Goal: Task Accomplishment & Management: Manage account settings

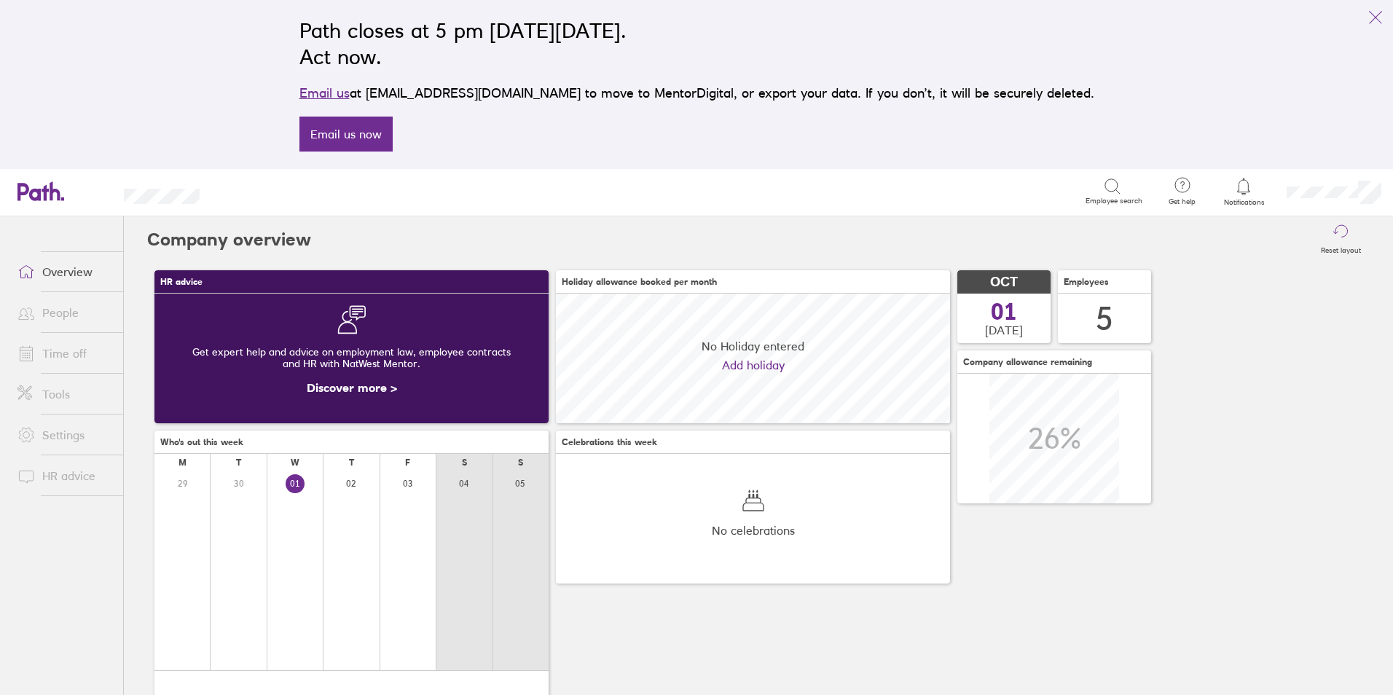
scroll to position [130, 394]
click at [62, 347] on link "Time off" at bounding box center [64, 353] width 117 height 29
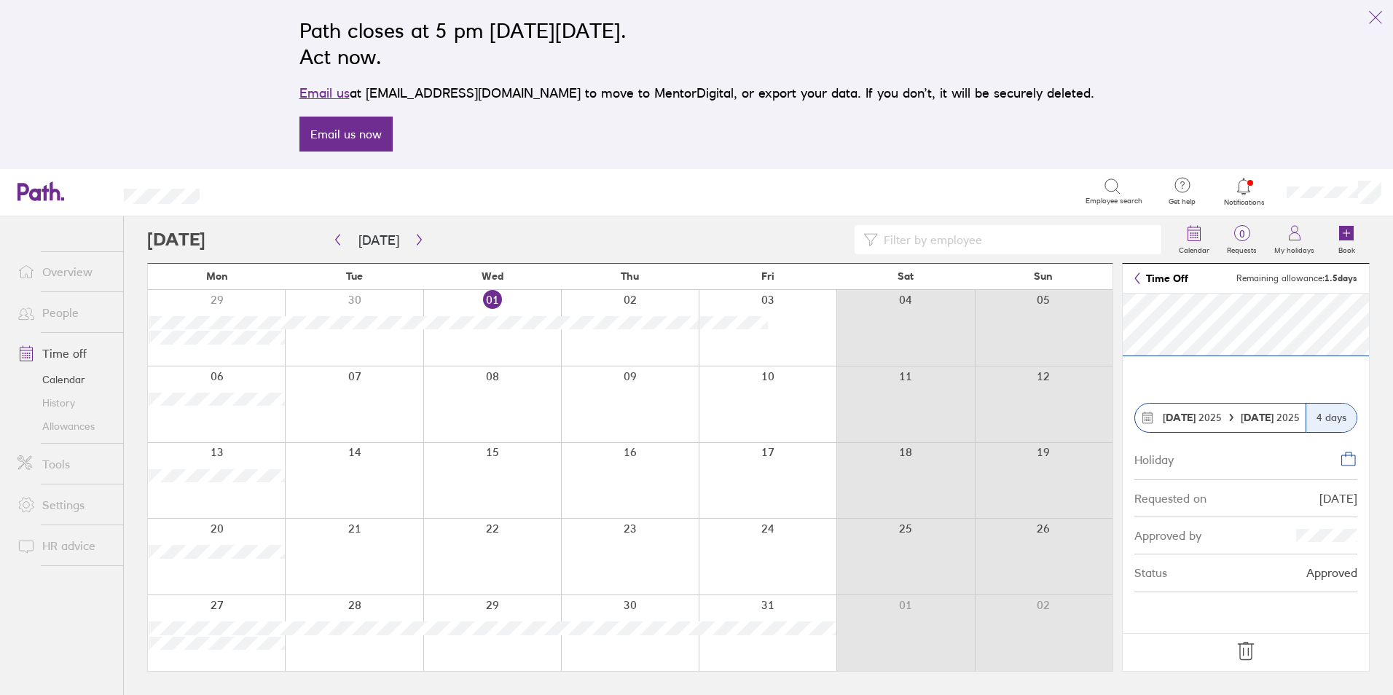
click at [1242, 650] on icon at bounding box center [1245, 651] width 23 height 23
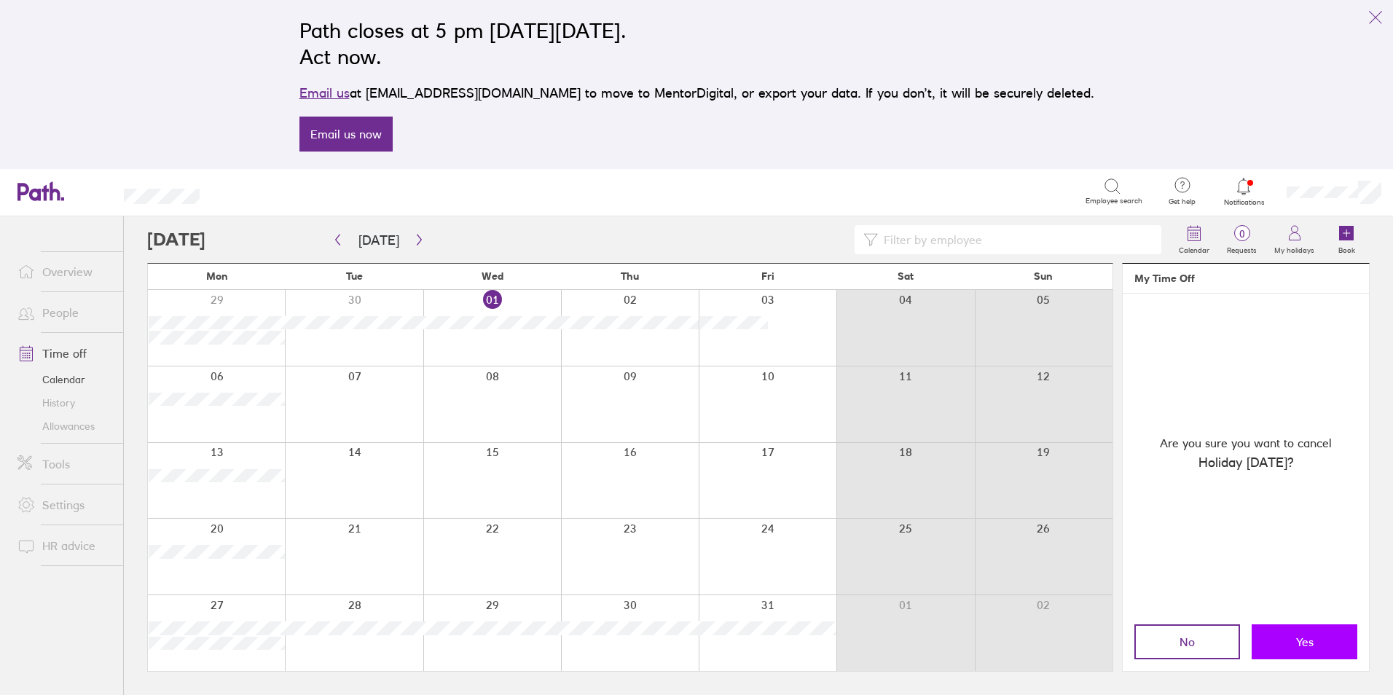
click at [1288, 643] on button "Yes" at bounding box center [1304, 641] width 106 height 35
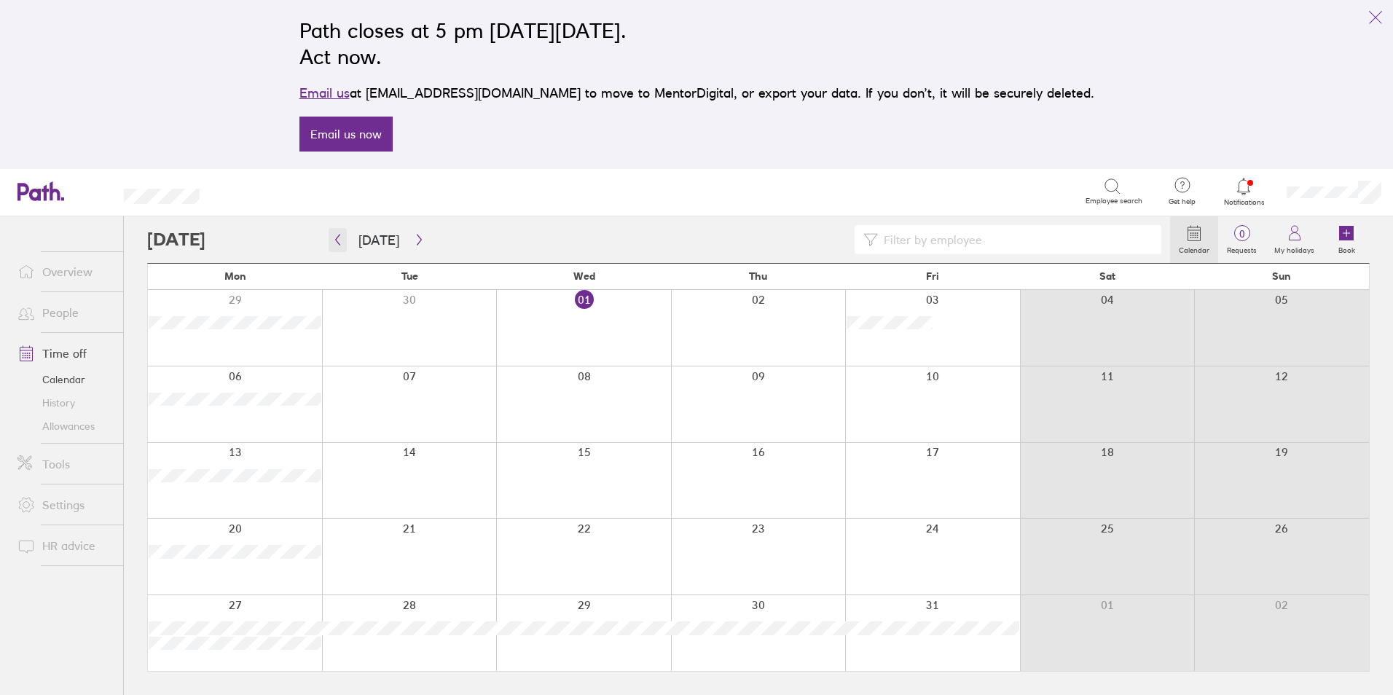
click at [337, 244] on icon "button" at bounding box center [337, 240] width 11 height 12
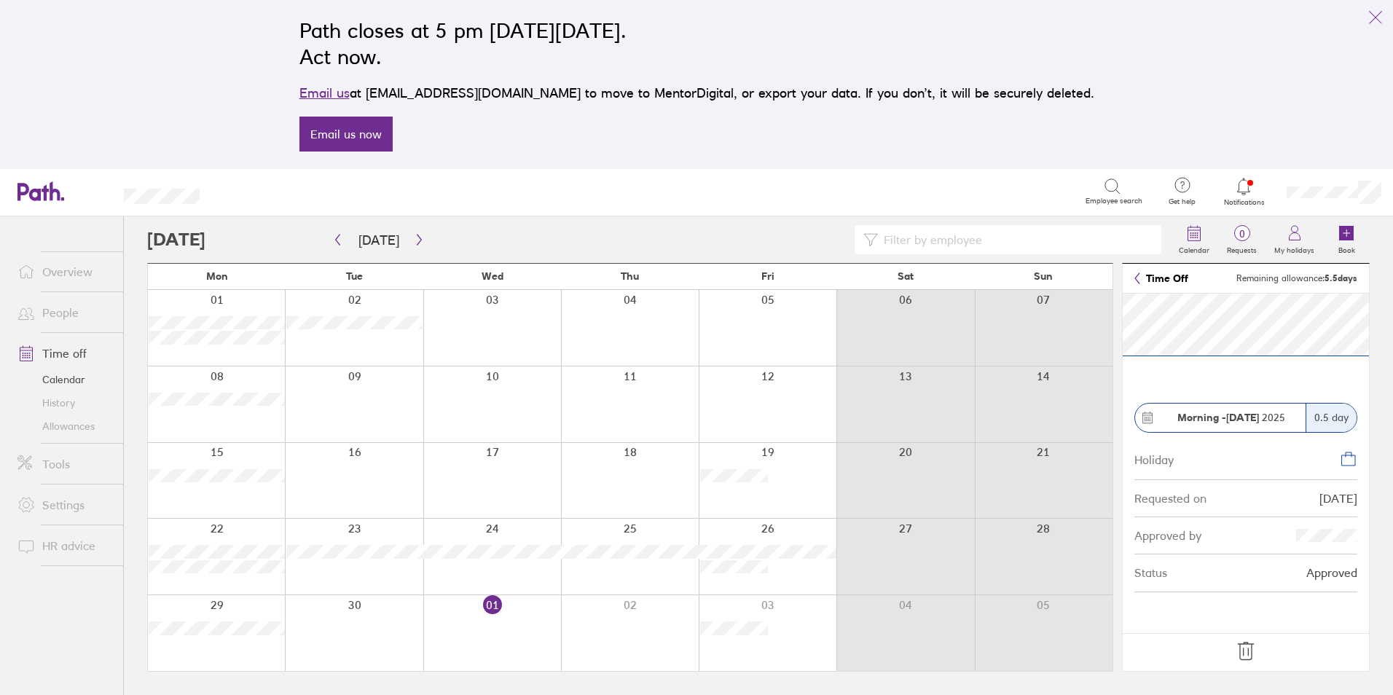
click at [1249, 648] on icon at bounding box center [1245, 651] width 23 height 23
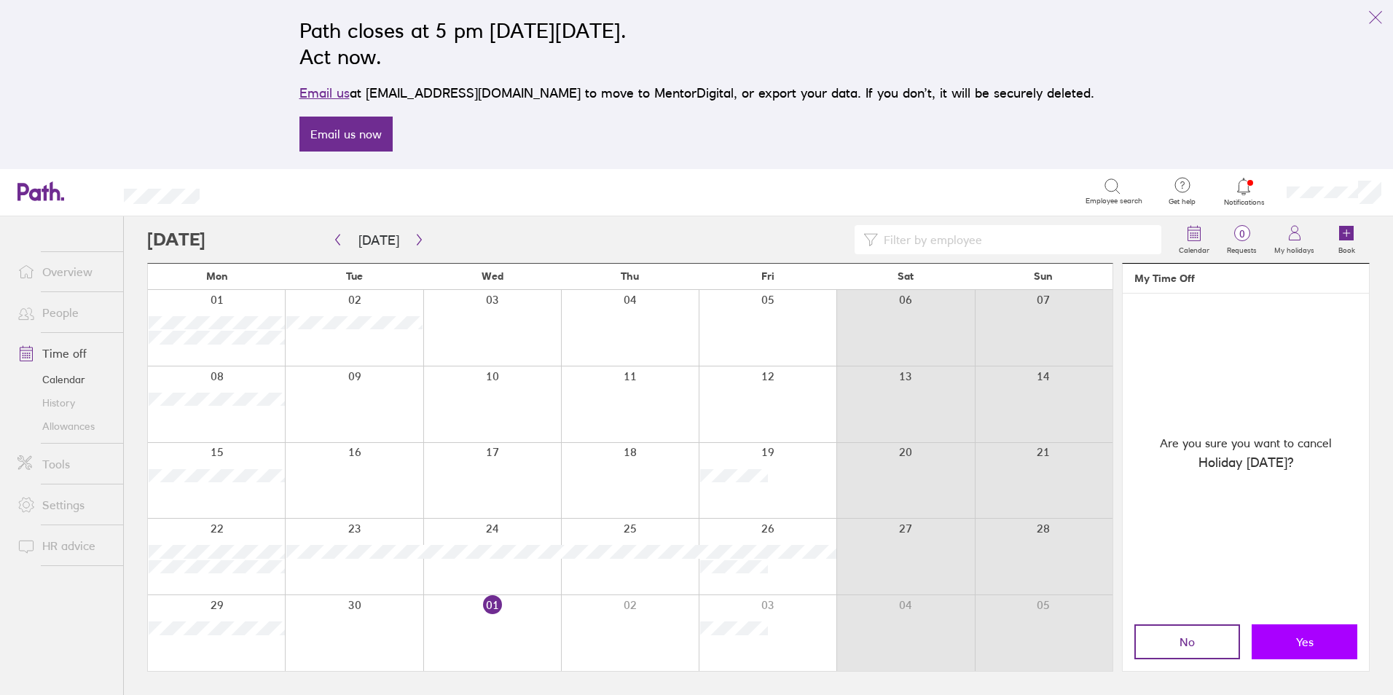
click at [1292, 645] on button "Yes" at bounding box center [1304, 641] width 106 height 35
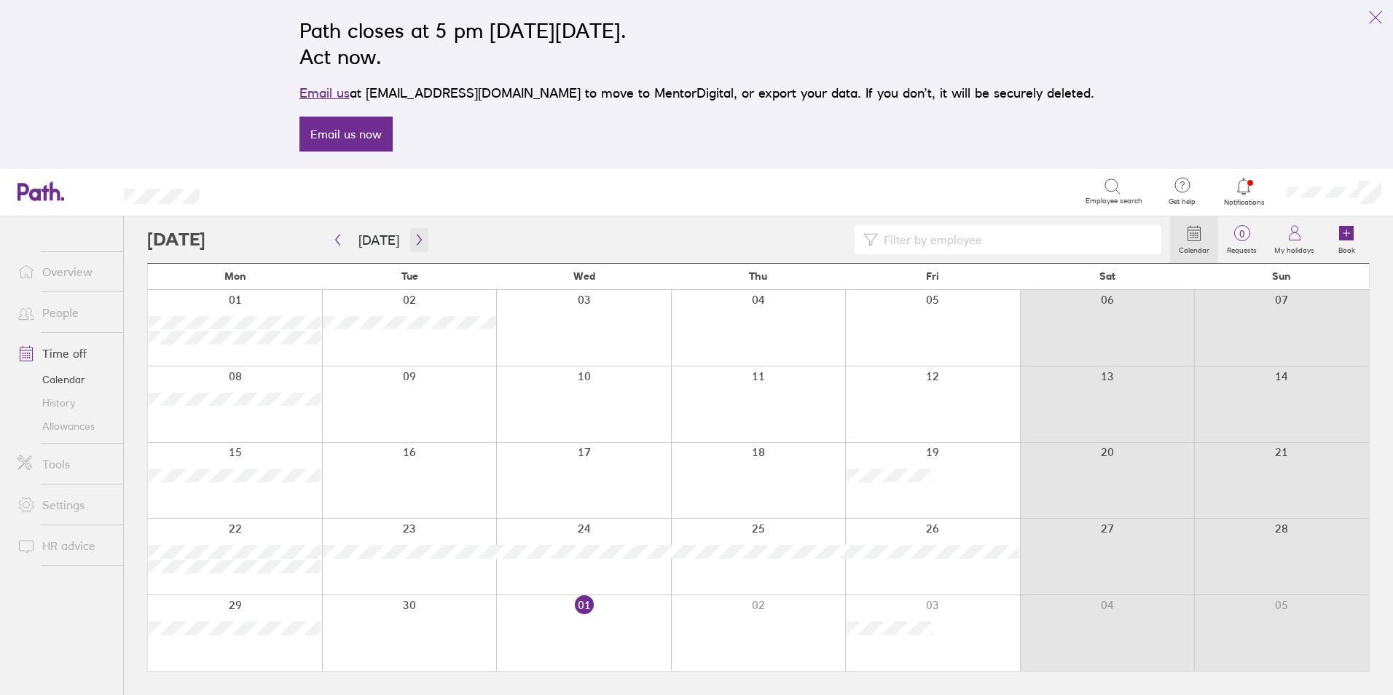
click at [417, 239] on icon "button" at bounding box center [419, 240] width 4 height 11
click at [270, 418] on div at bounding box center [235, 404] width 174 height 76
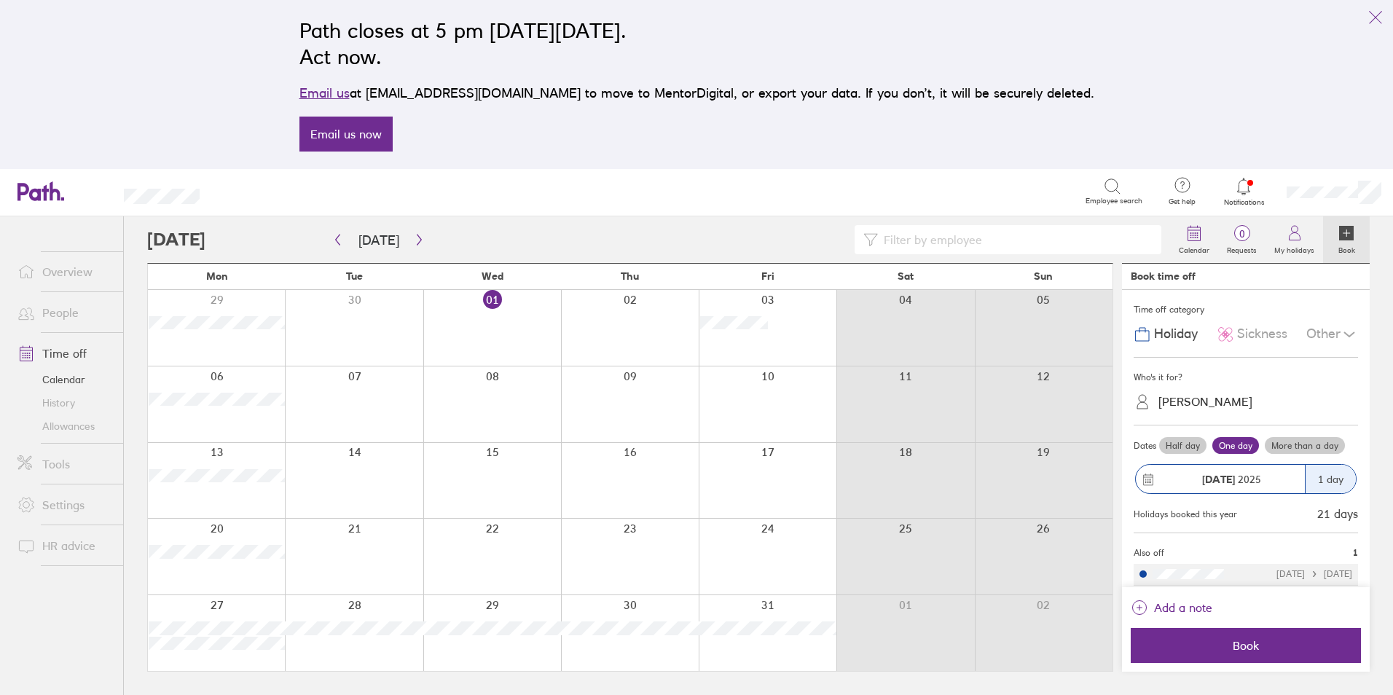
click at [1294, 444] on label "More than a day" at bounding box center [1305, 445] width 80 height 17
click at [0, 0] on input "More than a day" at bounding box center [0, 0] width 0 height 0
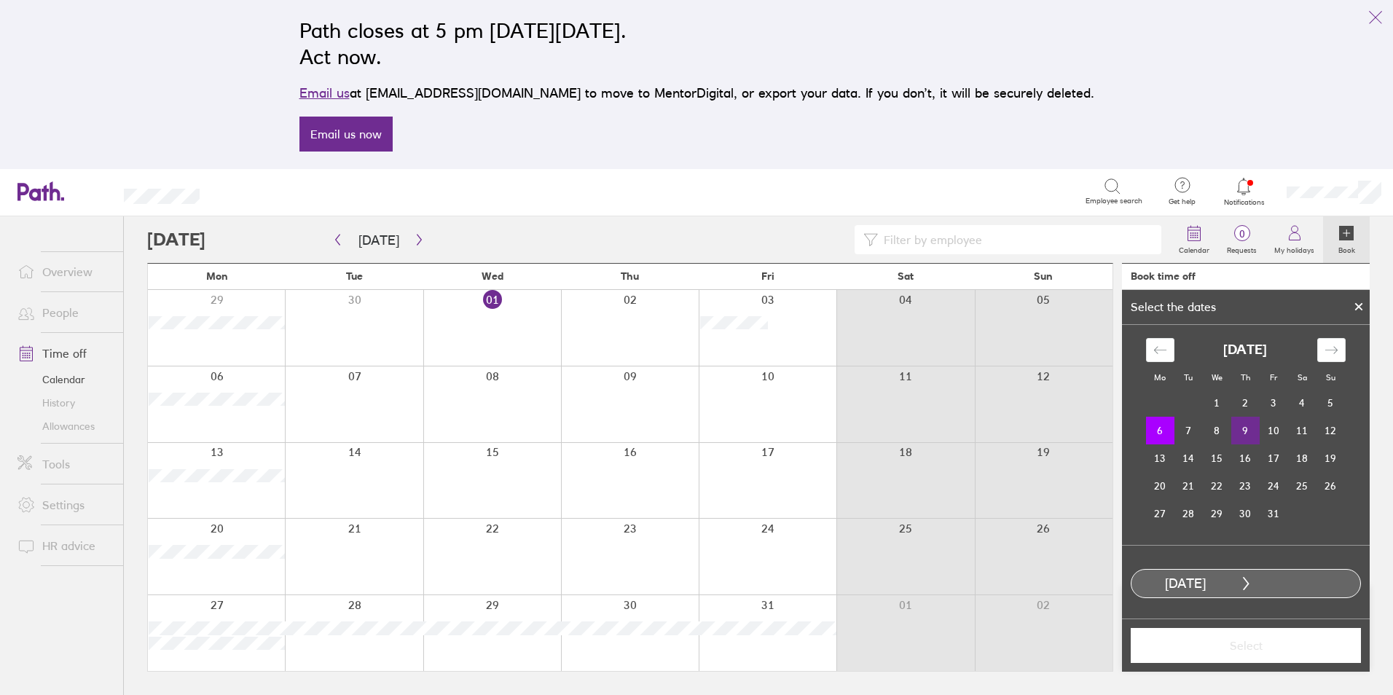
click at [1241, 436] on td "9" at bounding box center [1245, 431] width 28 height 28
click at [1227, 640] on span "Select" at bounding box center [1246, 645] width 210 height 13
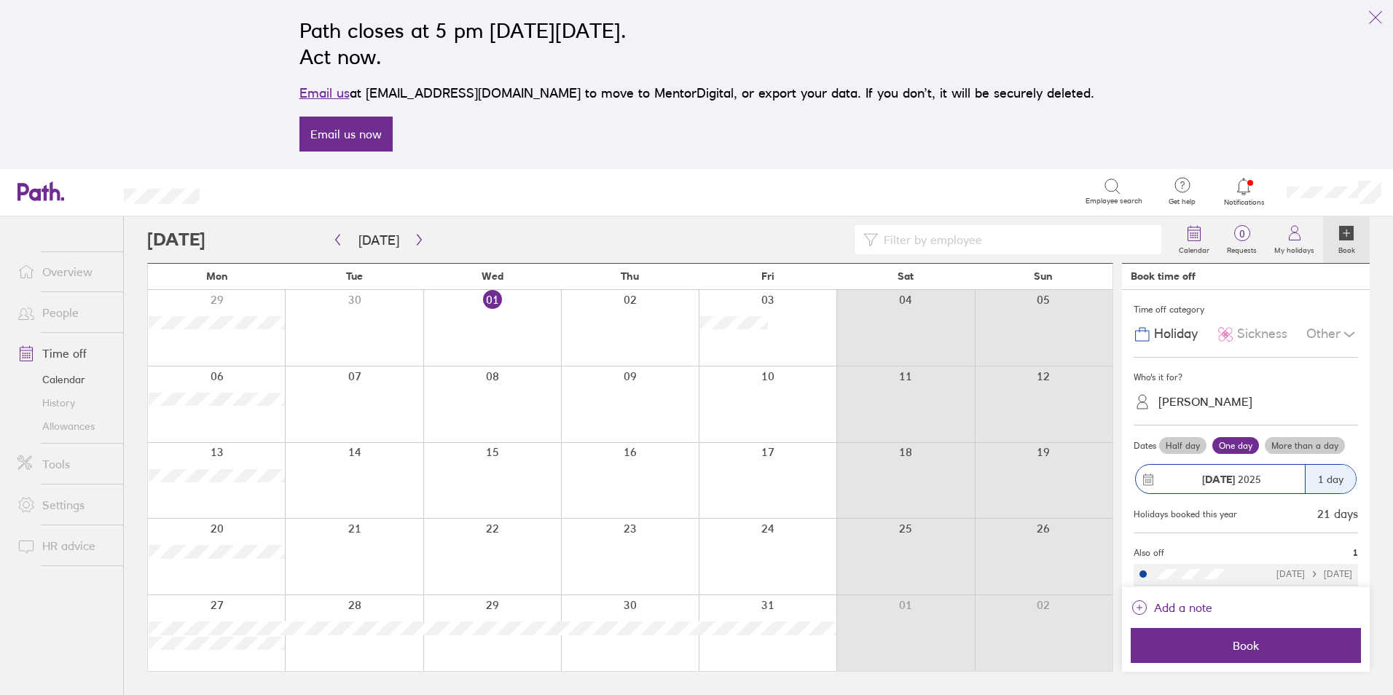
click at [1195, 406] on div "[PERSON_NAME]" at bounding box center [1205, 402] width 94 height 14
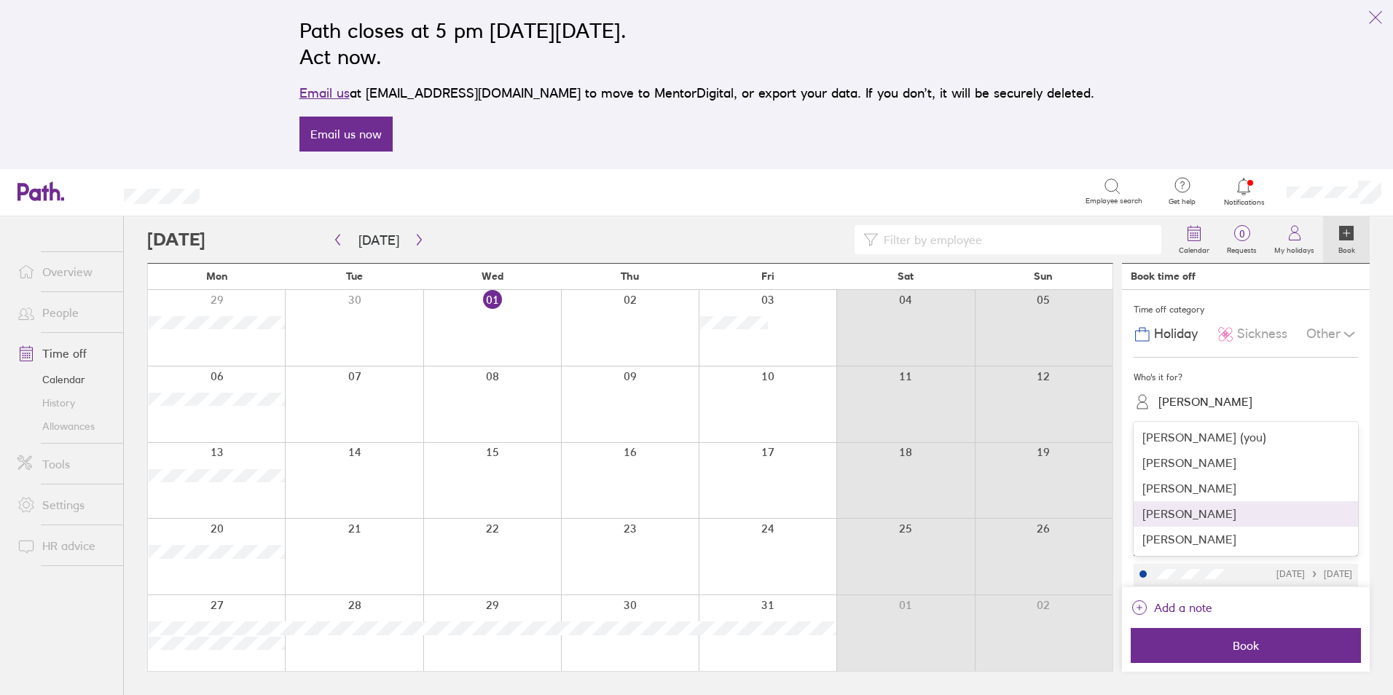
click at [1178, 518] on div "[PERSON_NAME]" at bounding box center [1245, 513] width 224 height 25
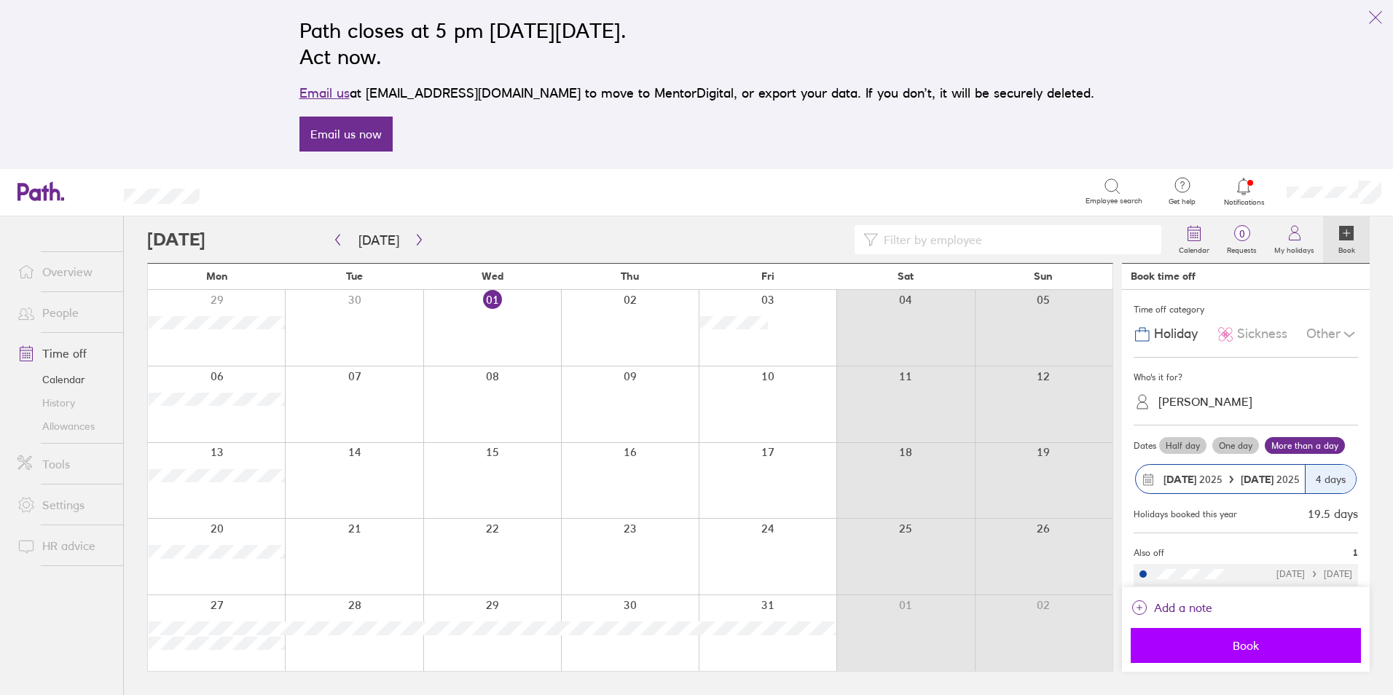
click at [1235, 643] on span "Book" at bounding box center [1246, 645] width 210 height 13
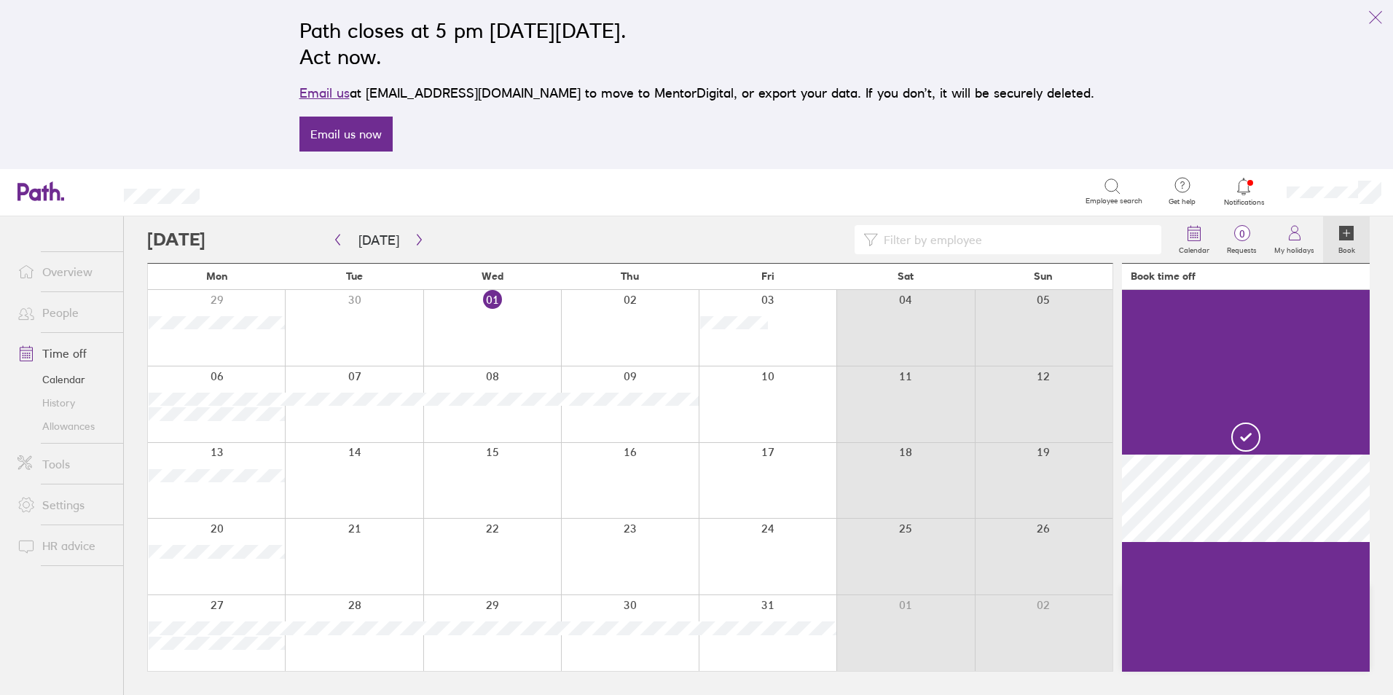
click at [754, 412] on div at bounding box center [768, 404] width 138 height 76
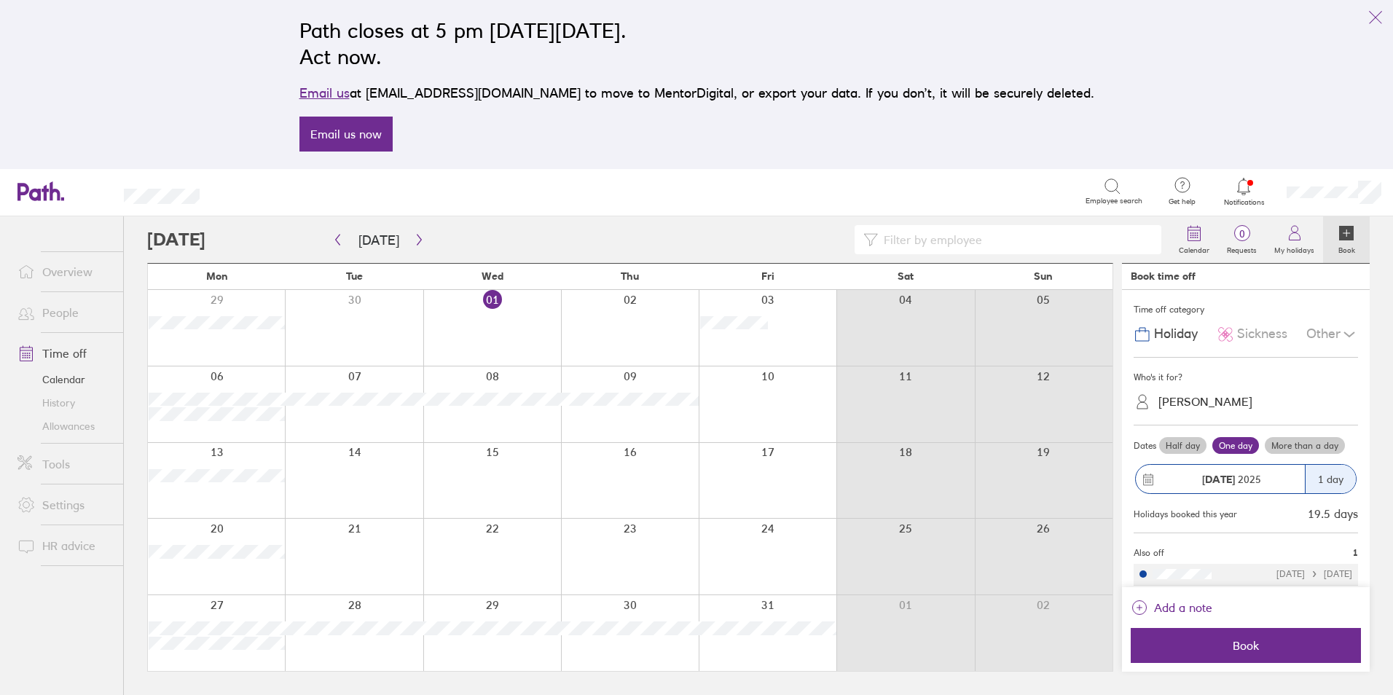
click at [1174, 445] on label "Half day" at bounding box center [1182, 445] width 47 height 17
click at [0, 0] on input "Half day" at bounding box center [0, 0] width 0 height 0
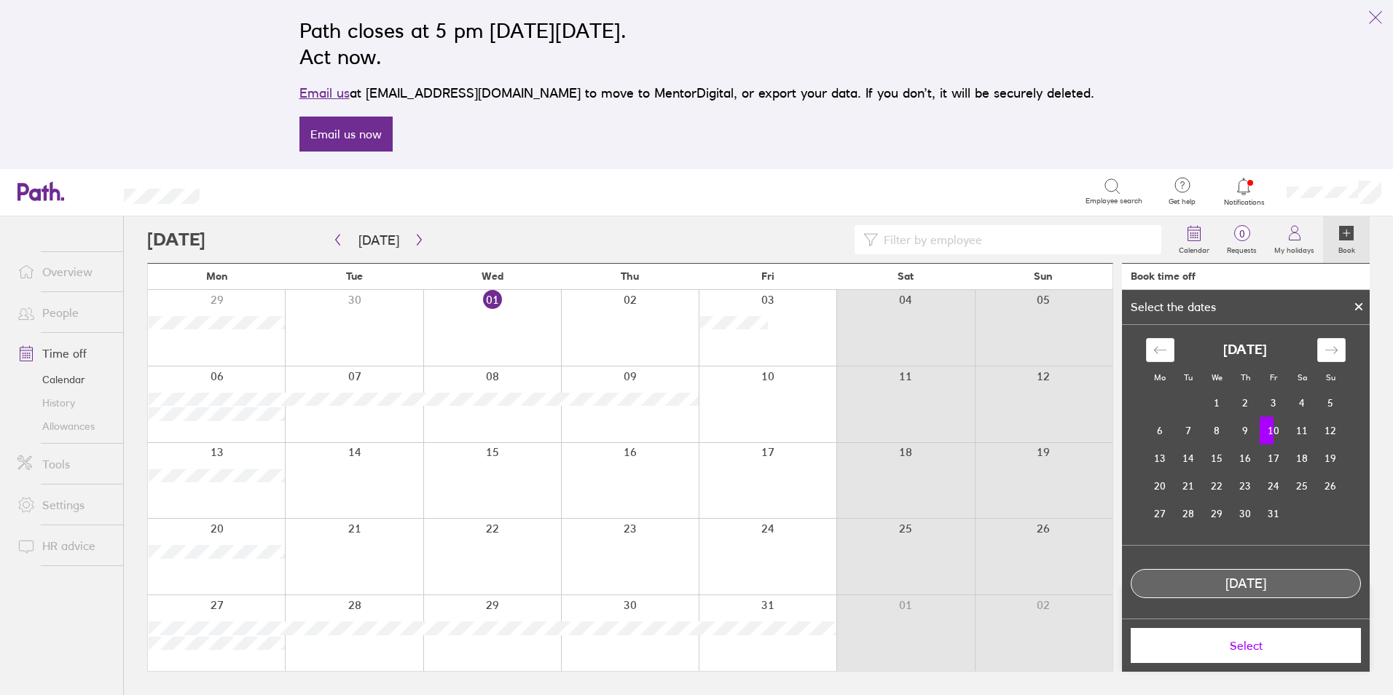
click at [1249, 648] on span "Select" at bounding box center [1246, 645] width 210 height 13
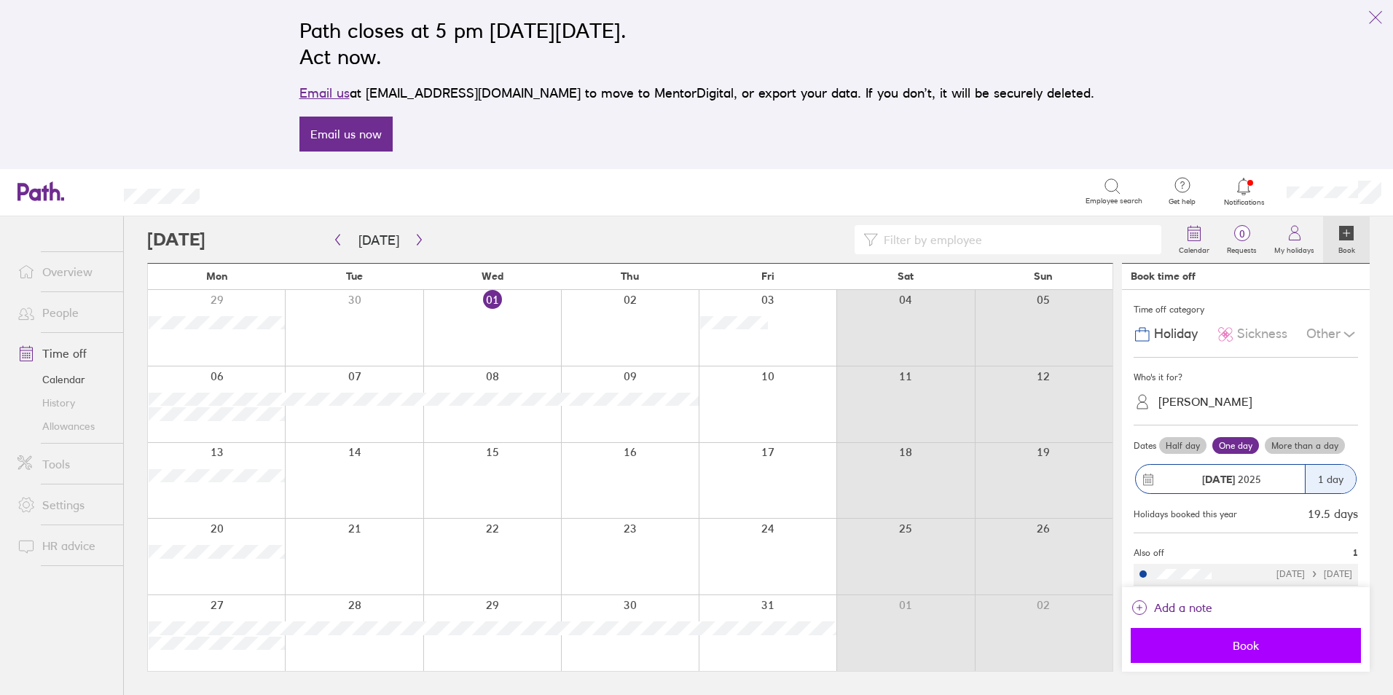
click at [1239, 647] on span "Book" at bounding box center [1246, 645] width 210 height 13
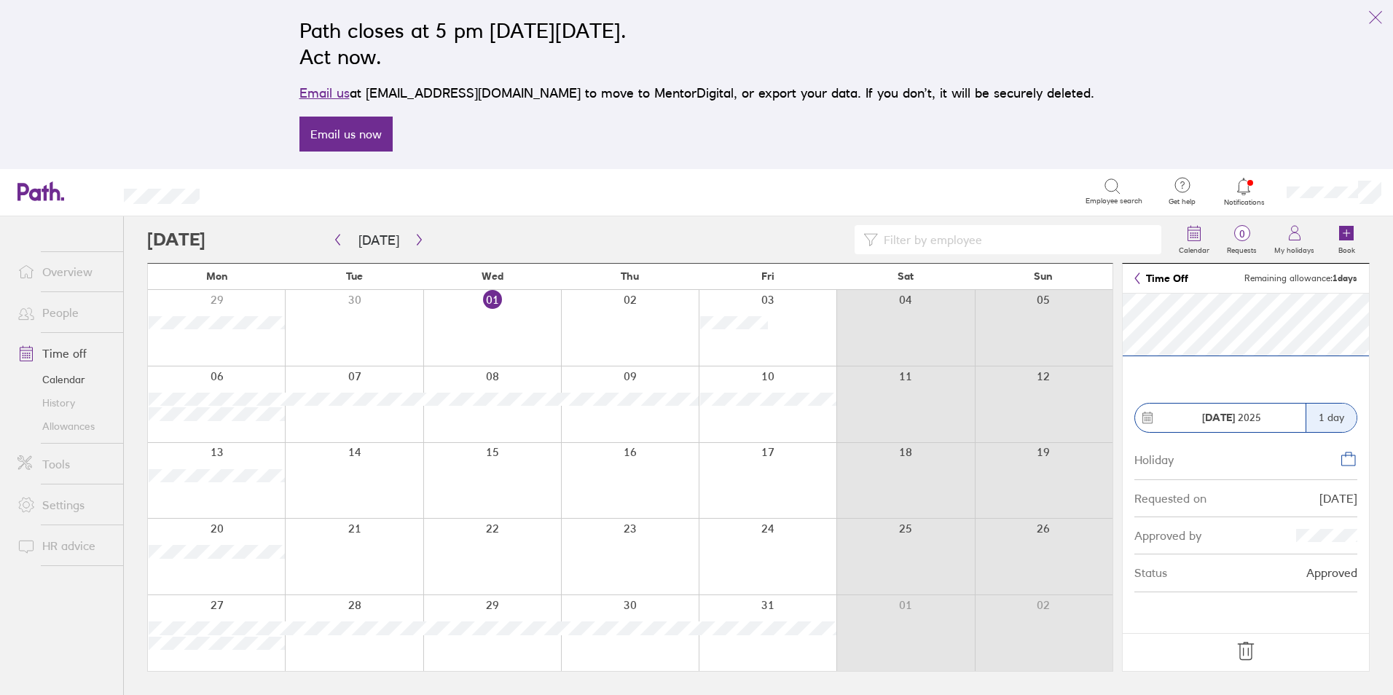
click at [1247, 648] on icon at bounding box center [1245, 651] width 23 height 23
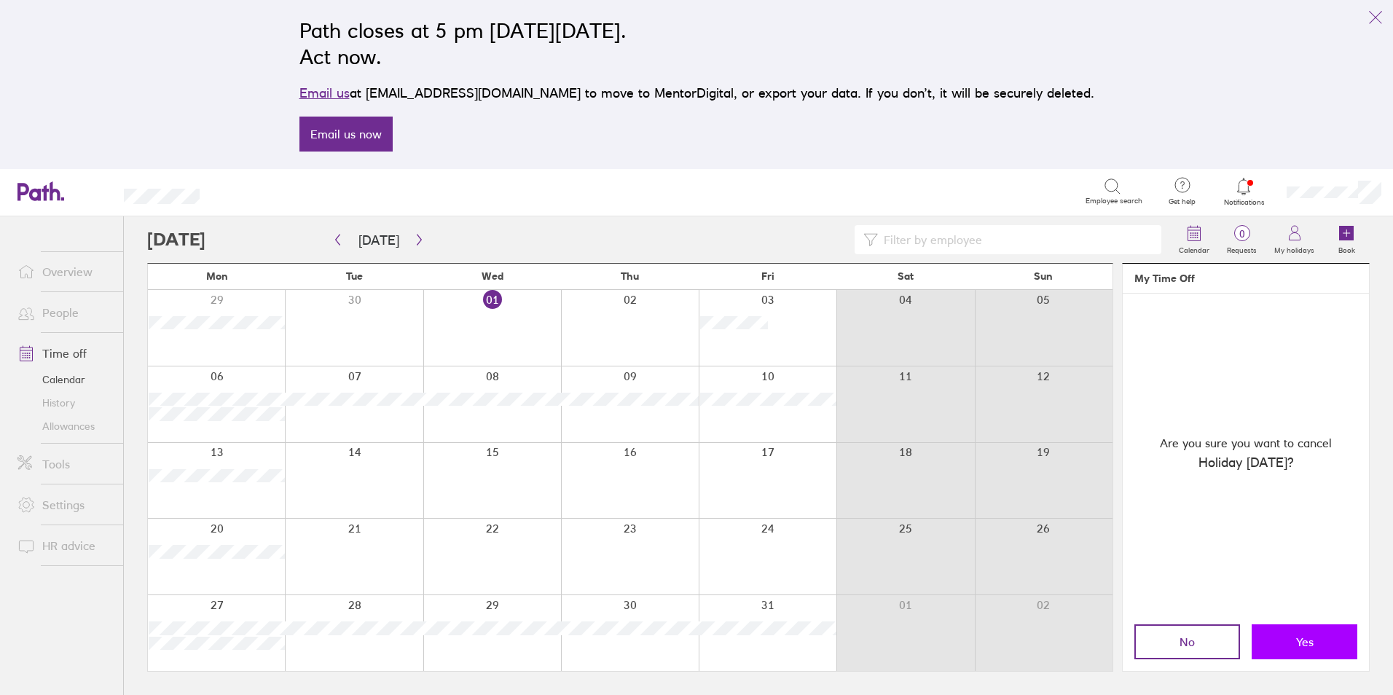
click at [1289, 640] on button "Yes" at bounding box center [1304, 641] width 106 height 35
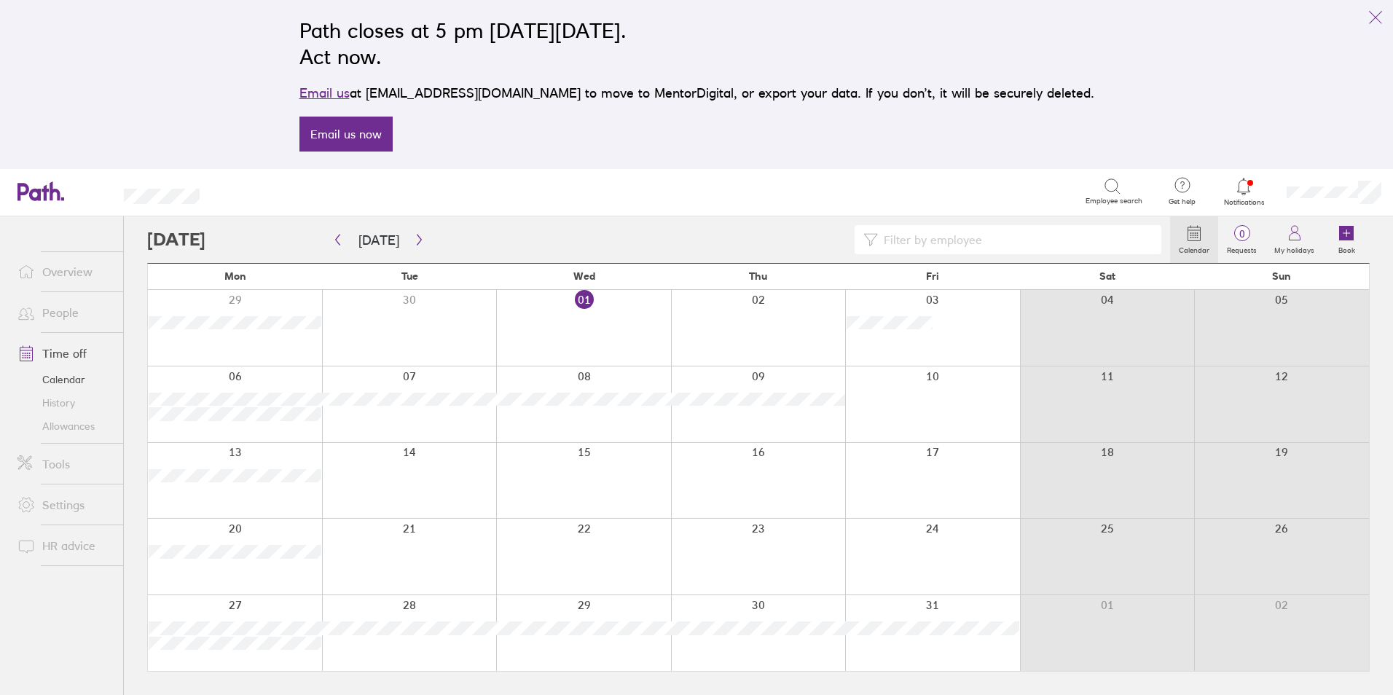
click at [908, 404] on div at bounding box center [932, 404] width 175 height 76
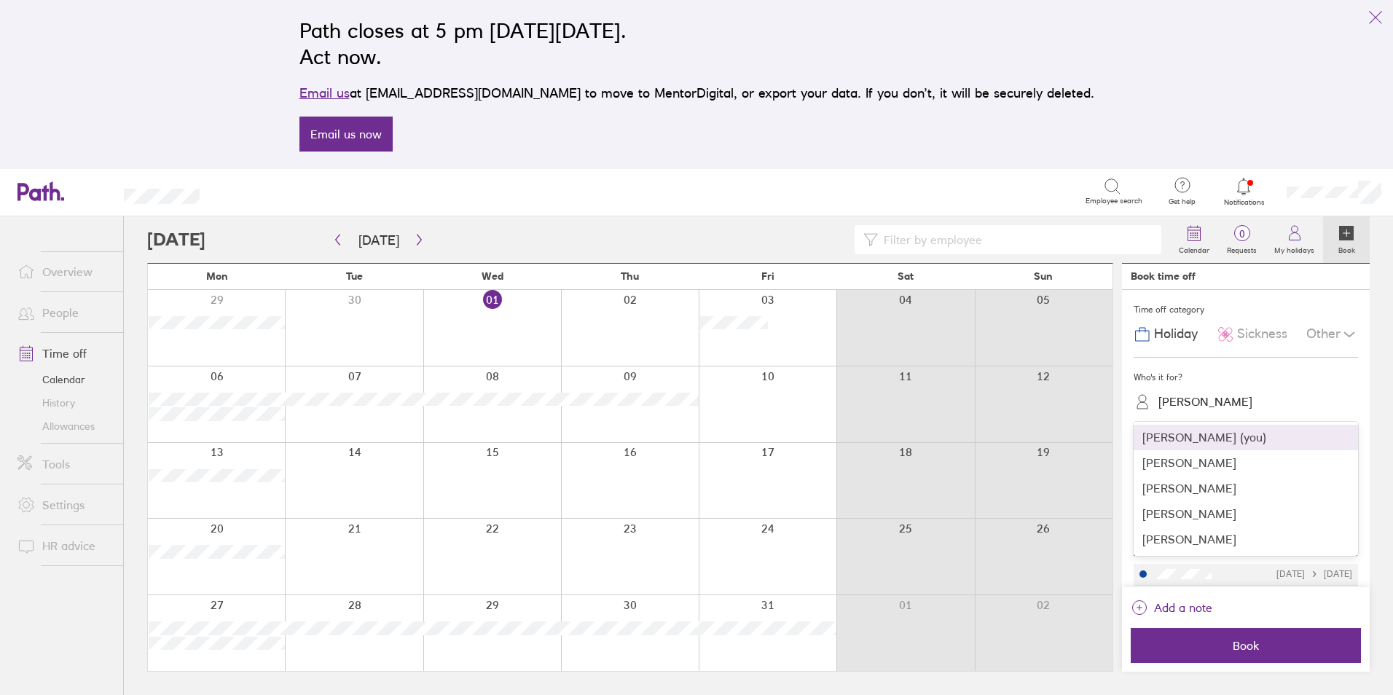
click at [1186, 396] on div "[PERSON_NAME]" at bounding box center [1205, 402] width 94 height 14
click at [1182, 514] on div "[PERSON_NAME]" at bounding box center [1245, 513] width 224 height 25
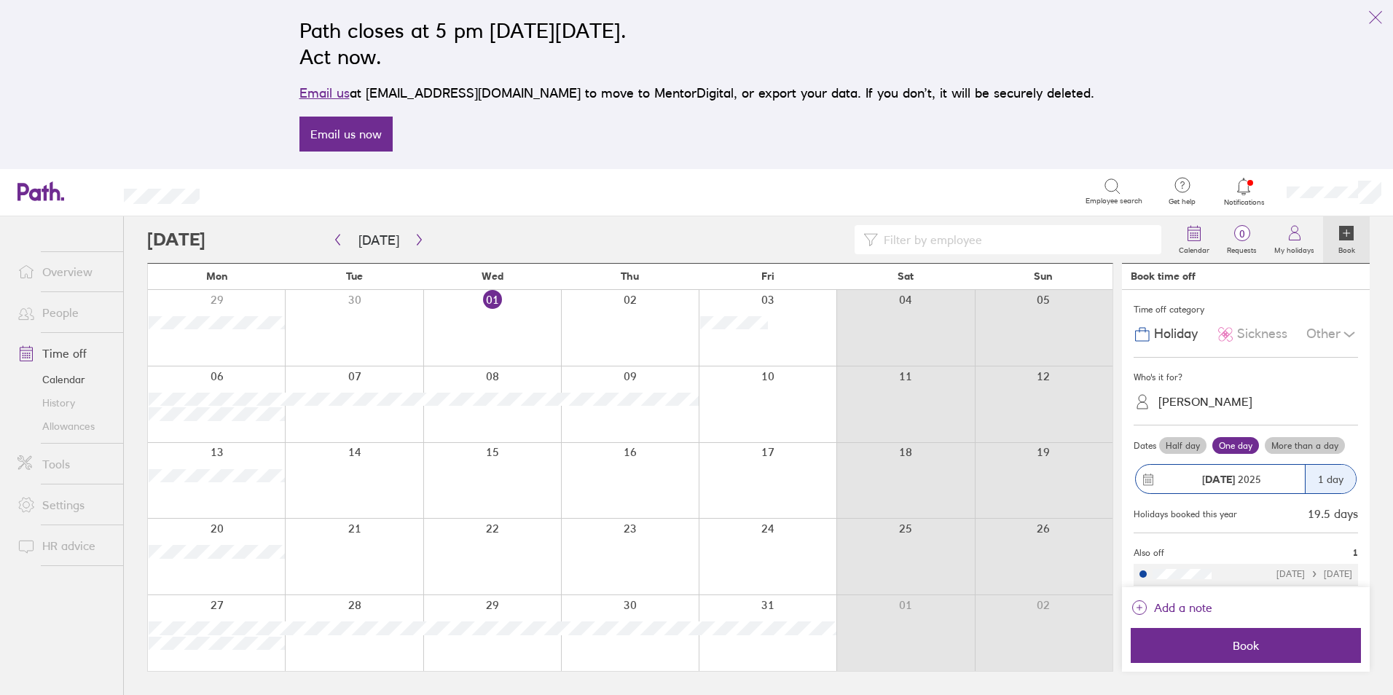
click at [1179, 446] on label "Half day" at bounding box center [1182, 445] width 47 height 17
click at [0, 0] on input "Half day" at bounding box center [0, 0] width 0 height 0
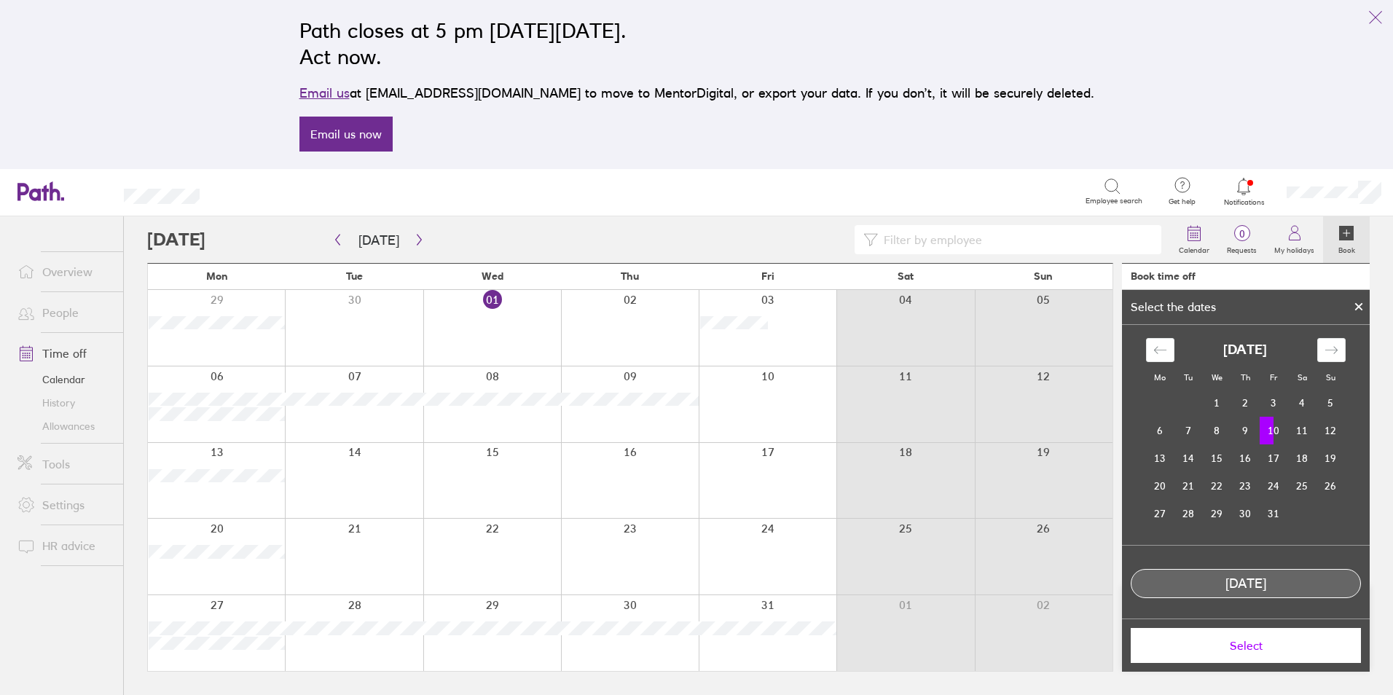
click at [1225, 648] on span "Select" at bounding box center [1246, 645] width 210 height 13
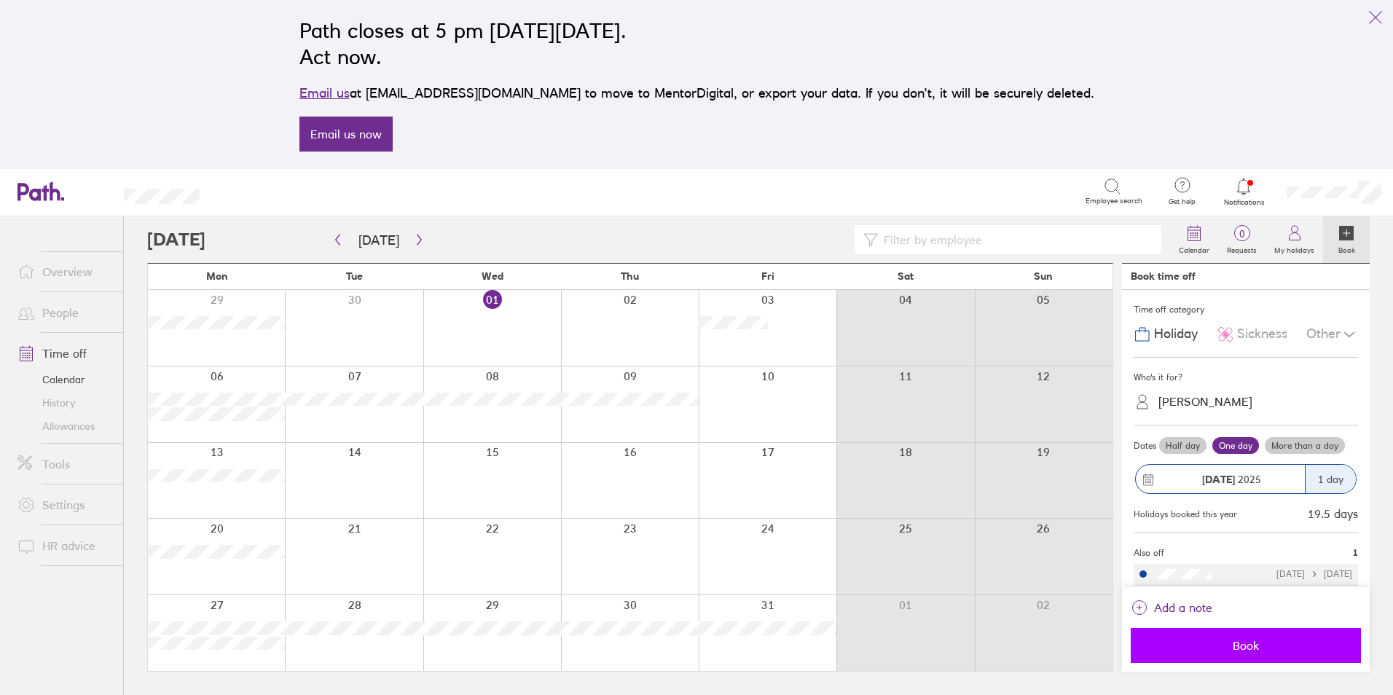
click at [1207, 642] on span "Book" at bounding box center [1246, 645] width 210 height 13
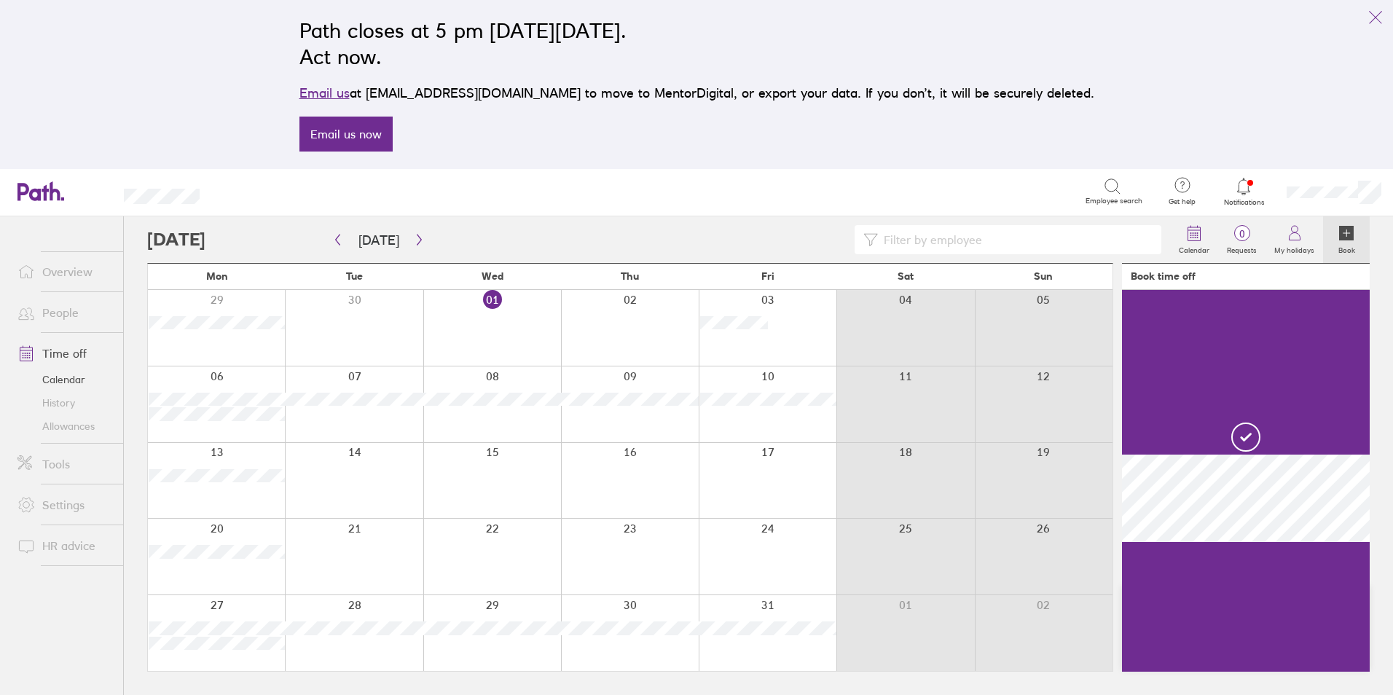
click at [742, 407] on div at bounding box center [768, 404] width 138 height 76
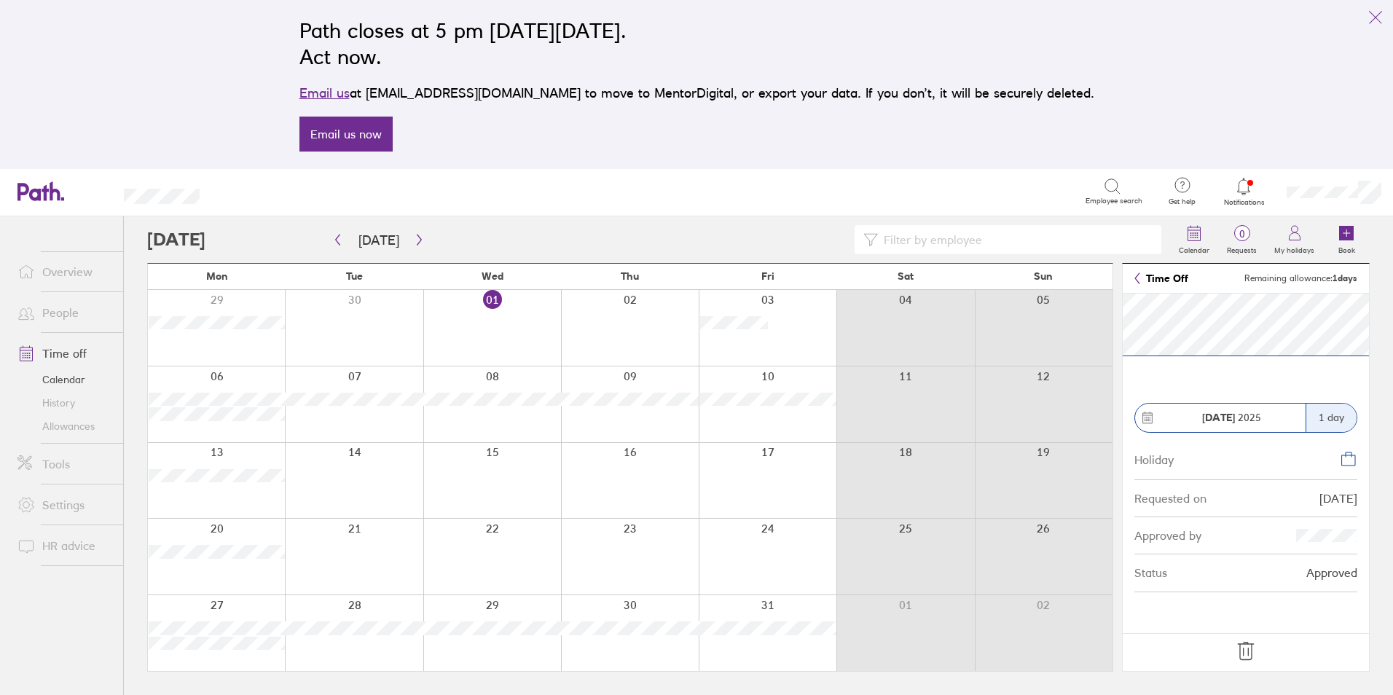
click at [1246, 651] on icon at bounding box center [1245, 651] width 23 height 23
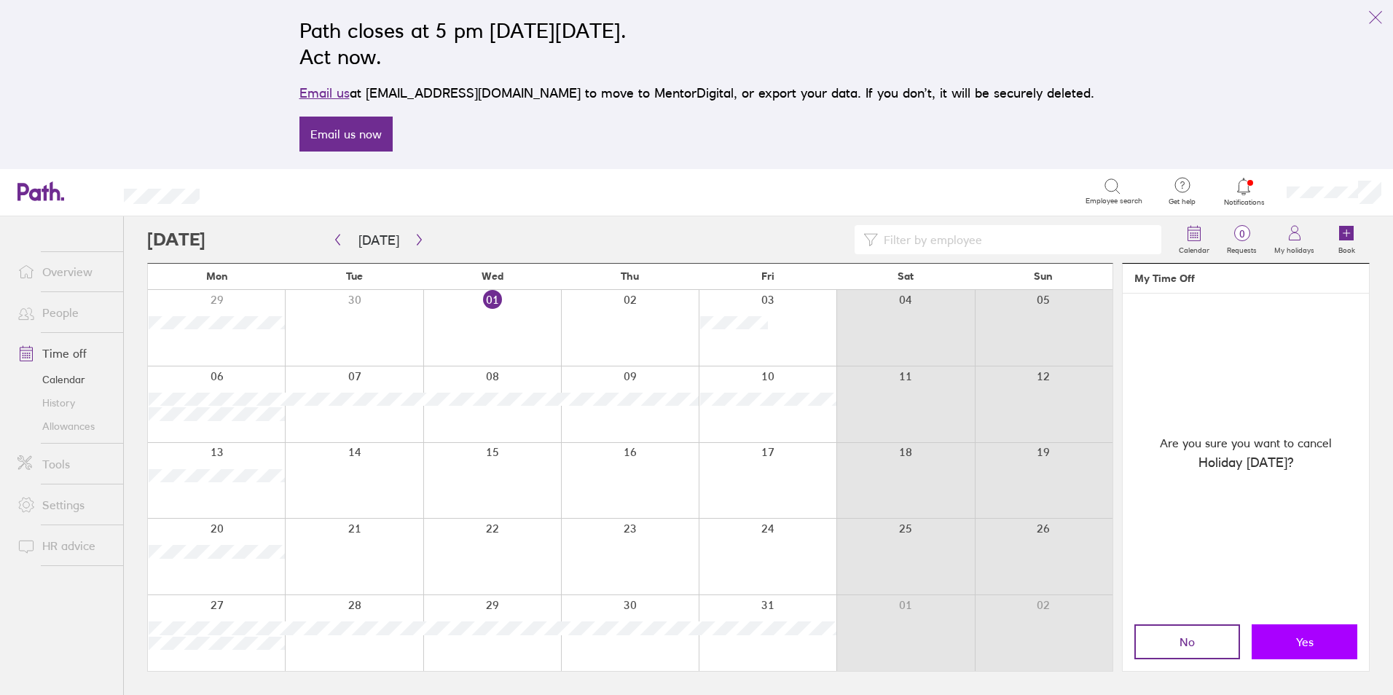
click at [1293, 648] on button "Yes" at bounding box center [1304, 641] width 106 height 35
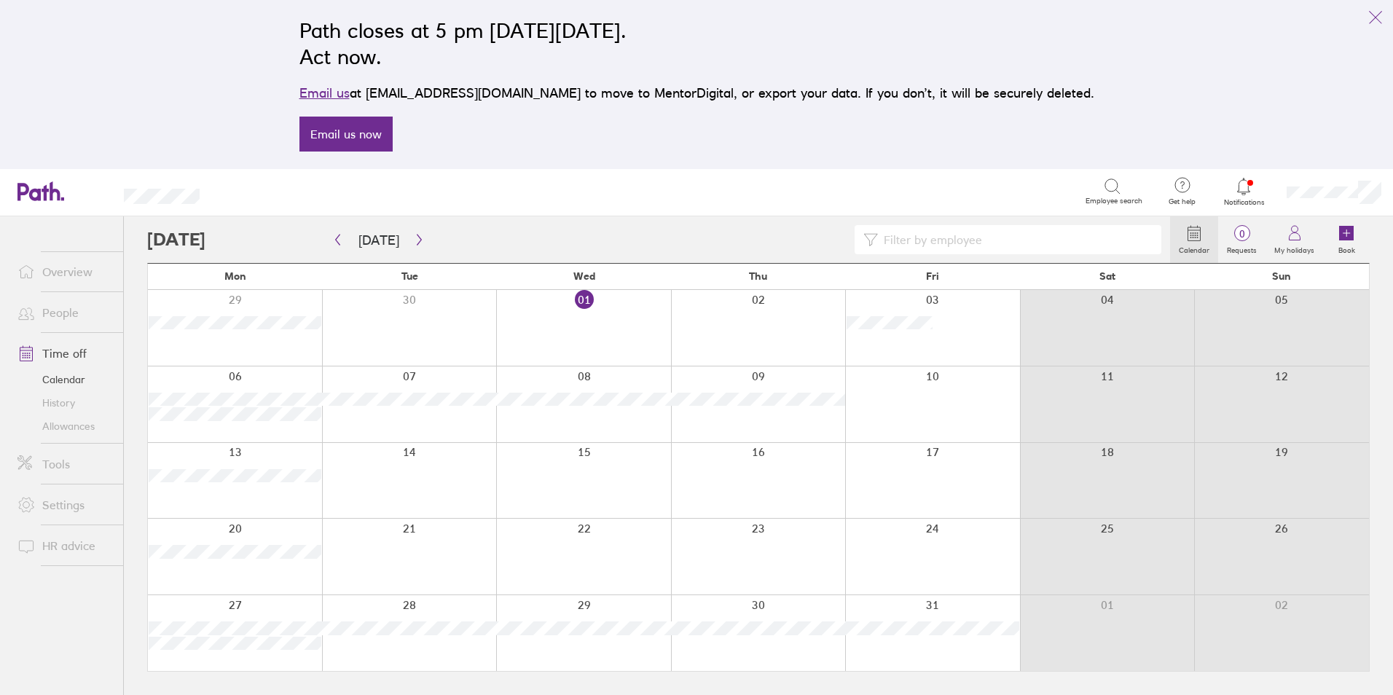
click at [892, 410] on div at bounding box center [932, 404] width 175 height 76
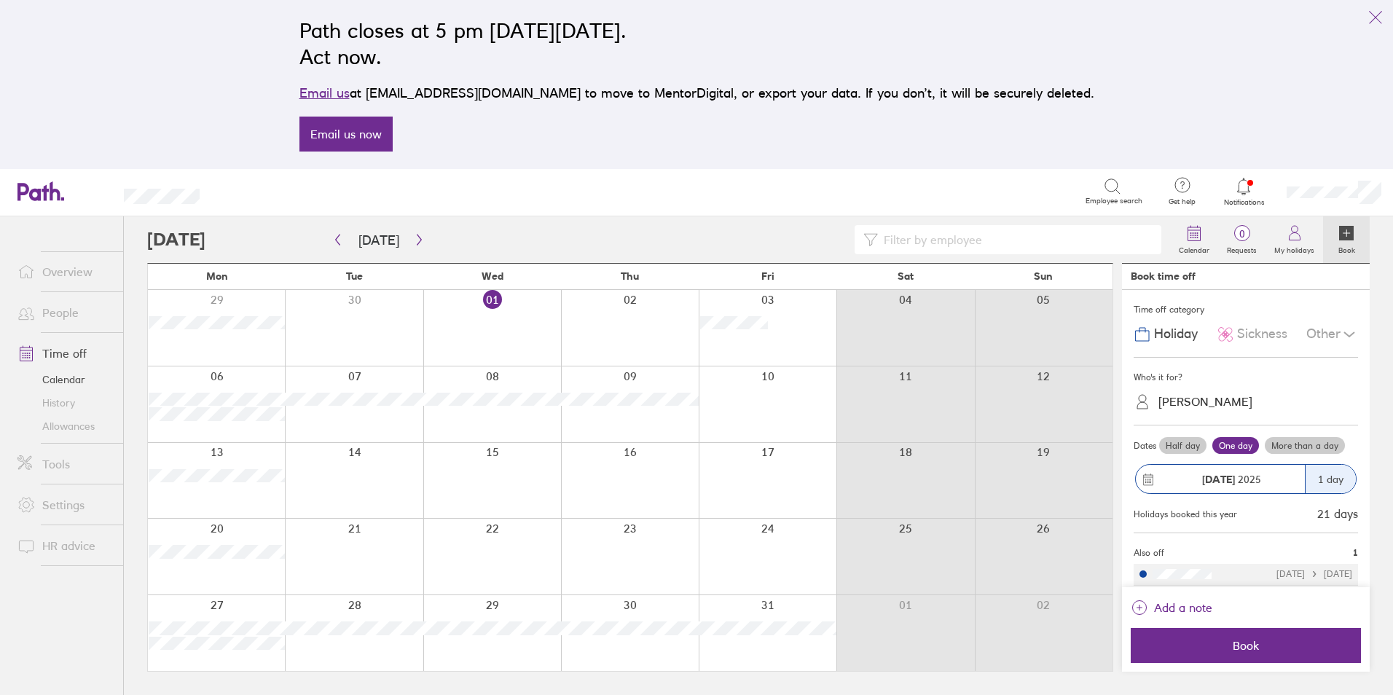
click at [1179, 401] on div "[PERSON_NAME]" at bounding box center [1205, 402] width 94 height 14
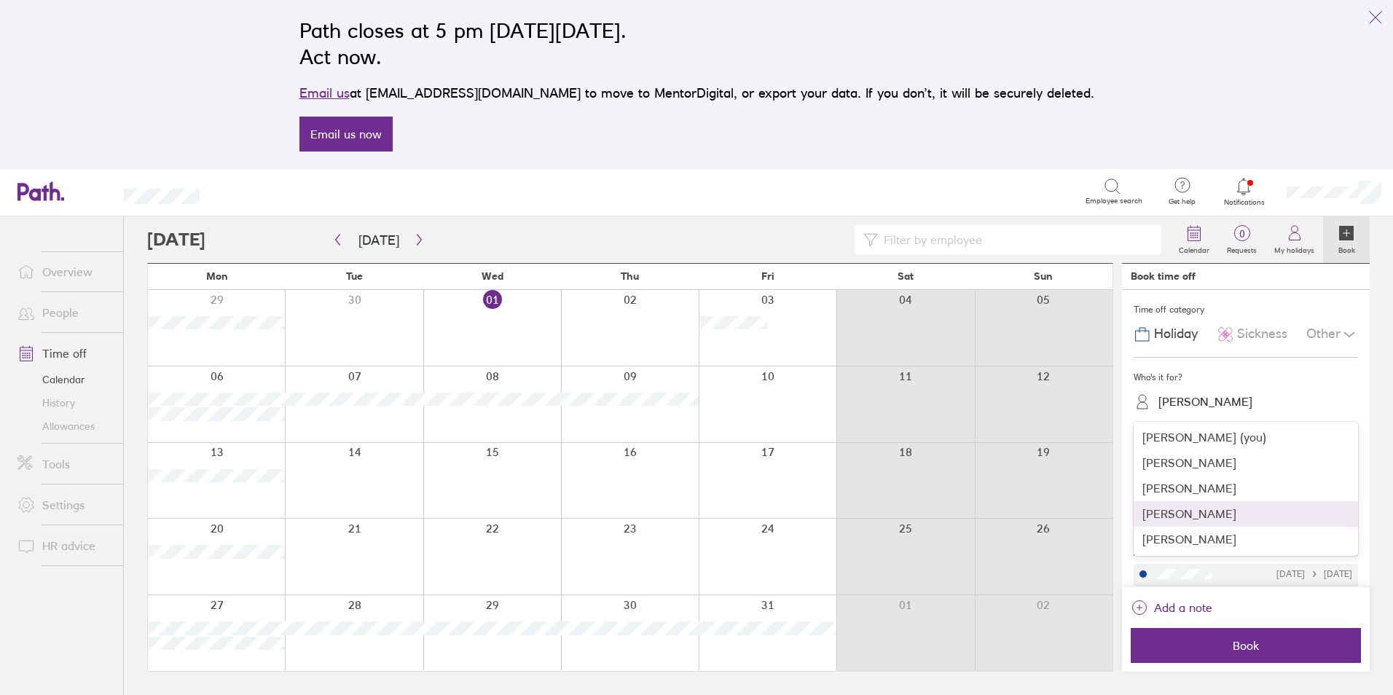
click at [1167, 514] on div "[PERSON_NAME]" at bounding box center [1245, 513] width 224 height 25
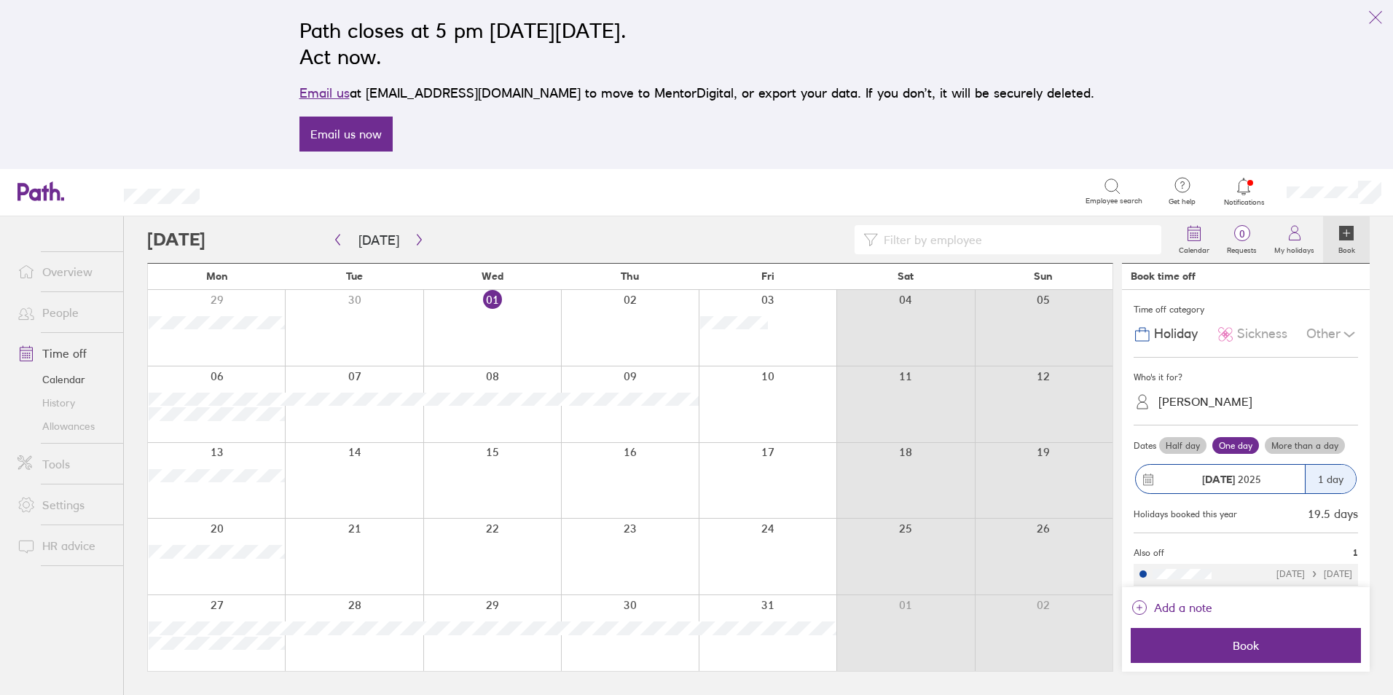
click at [1177, 448] on label "Half day" at bounding box center [1182, 445] width 47 height 17
click at [0, 0] on input "Half day" at bounding box center [0, 0] width 0 height 0
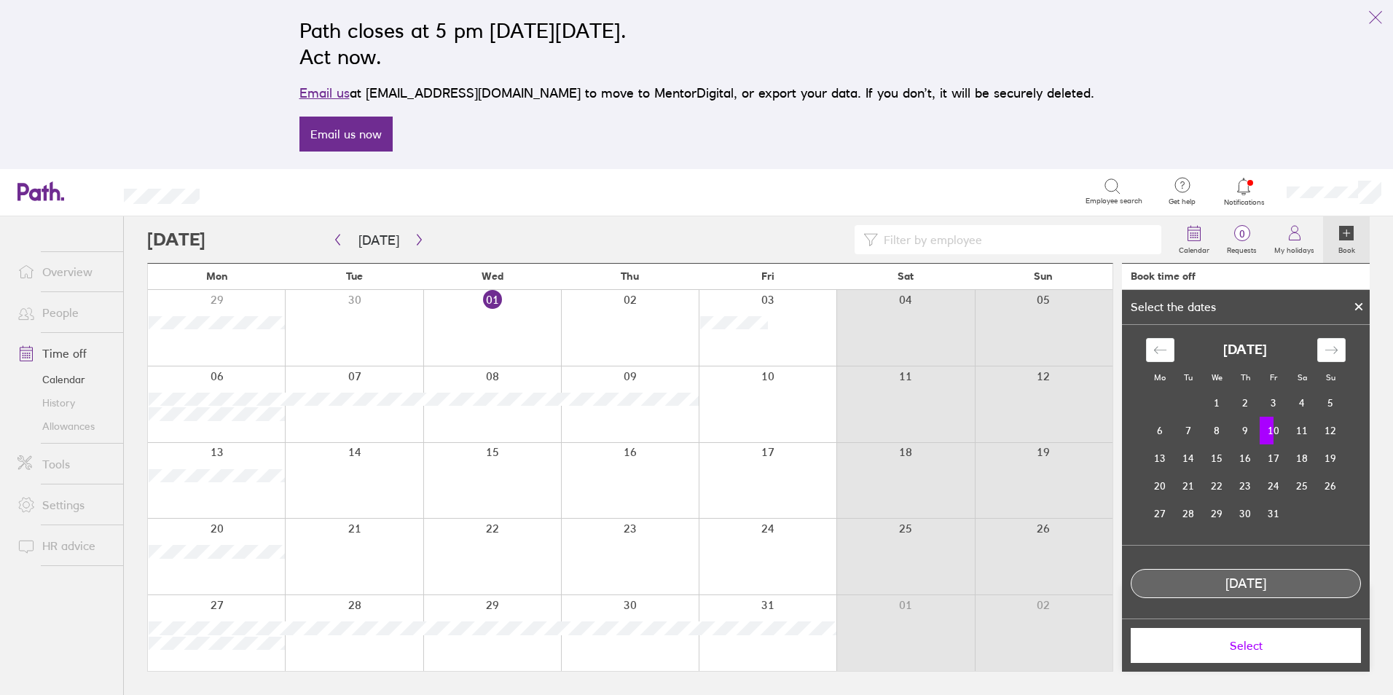
click at [1267, 431] on td "10" at bounding box center [1274, 431] width 28 height 28
click at [1221, 589] on div "[DATE]" at bounding box center [1245, 583] width 229 height 15
click at [1235, 648] on span "Select" at bounding box center [1246, 645] width 210 height 13
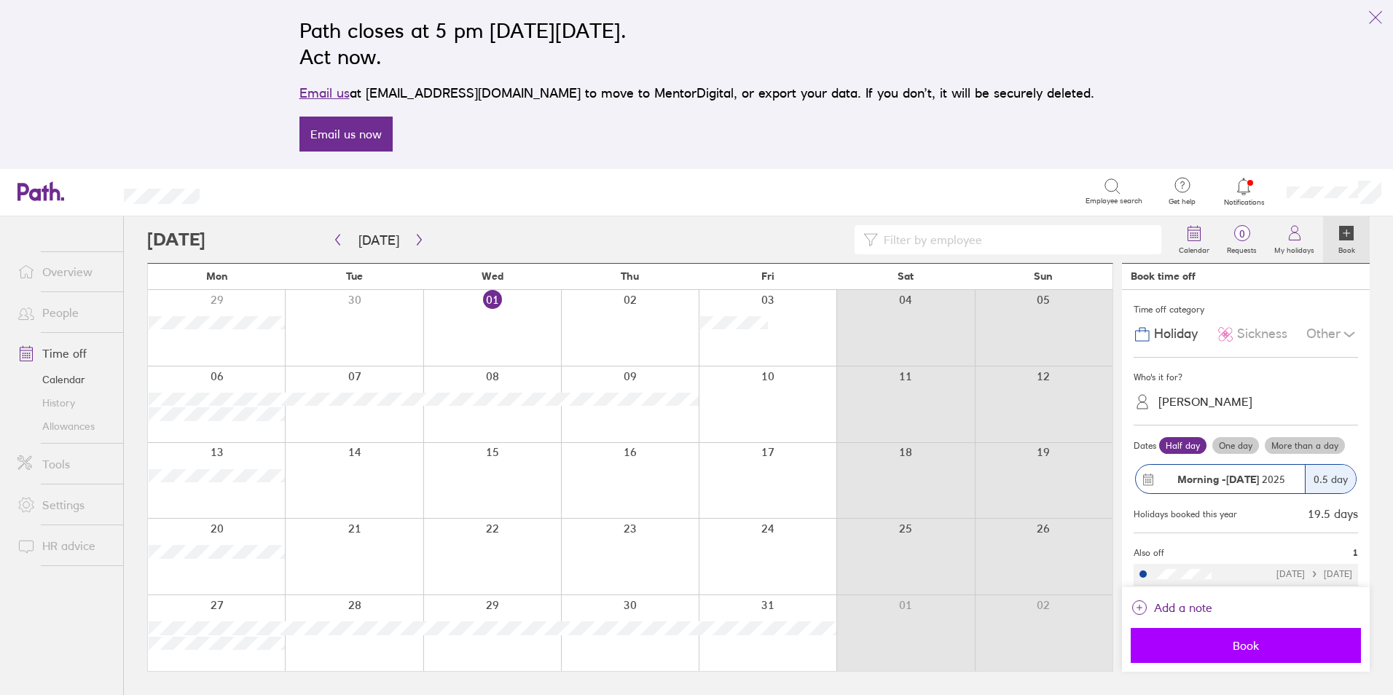
click at [1209, 644] on span "Book" at bounding box center [1246, 645] width 210 height 13
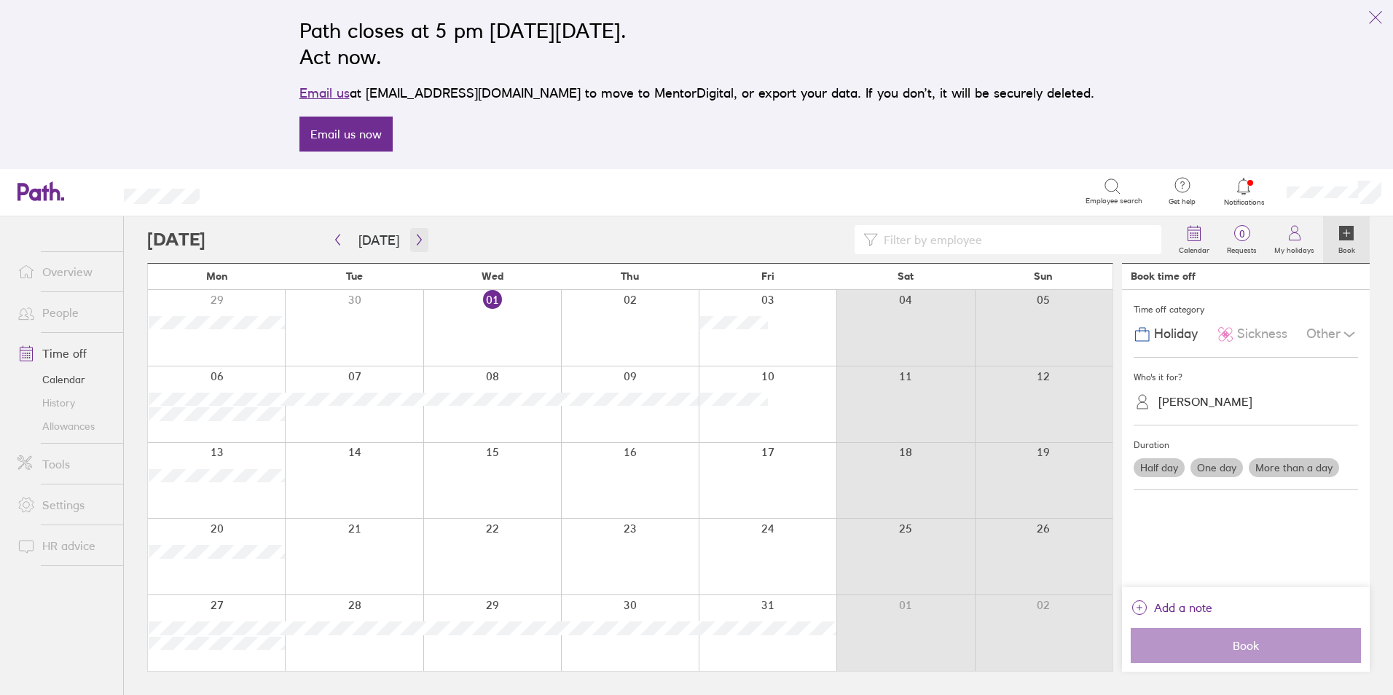
click at [416, 245] on button "button" at bounding box center [419, 240] width 18 height 24
click at [417, 243] on icon "button" at bounding box center [419, 240] width 11 height 12
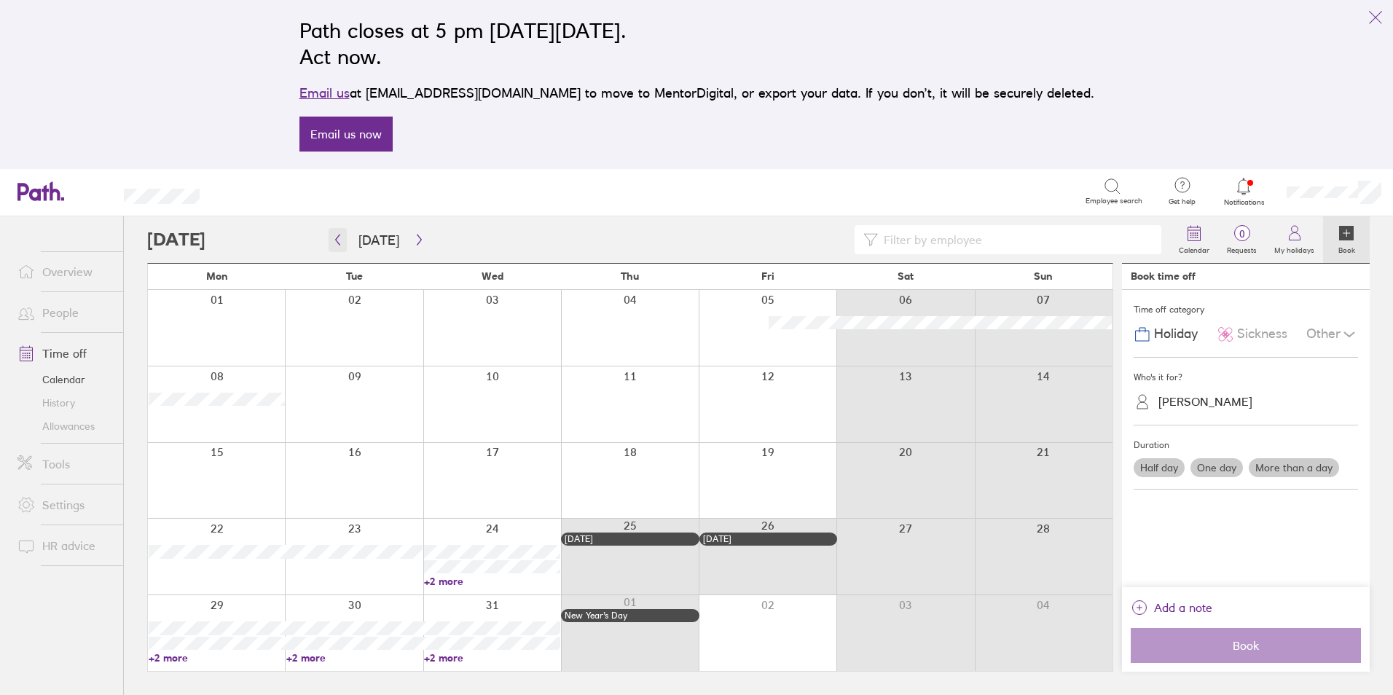
click at [336, 238] on icon "button" at bounding box center [337, 240] width 11 height 12
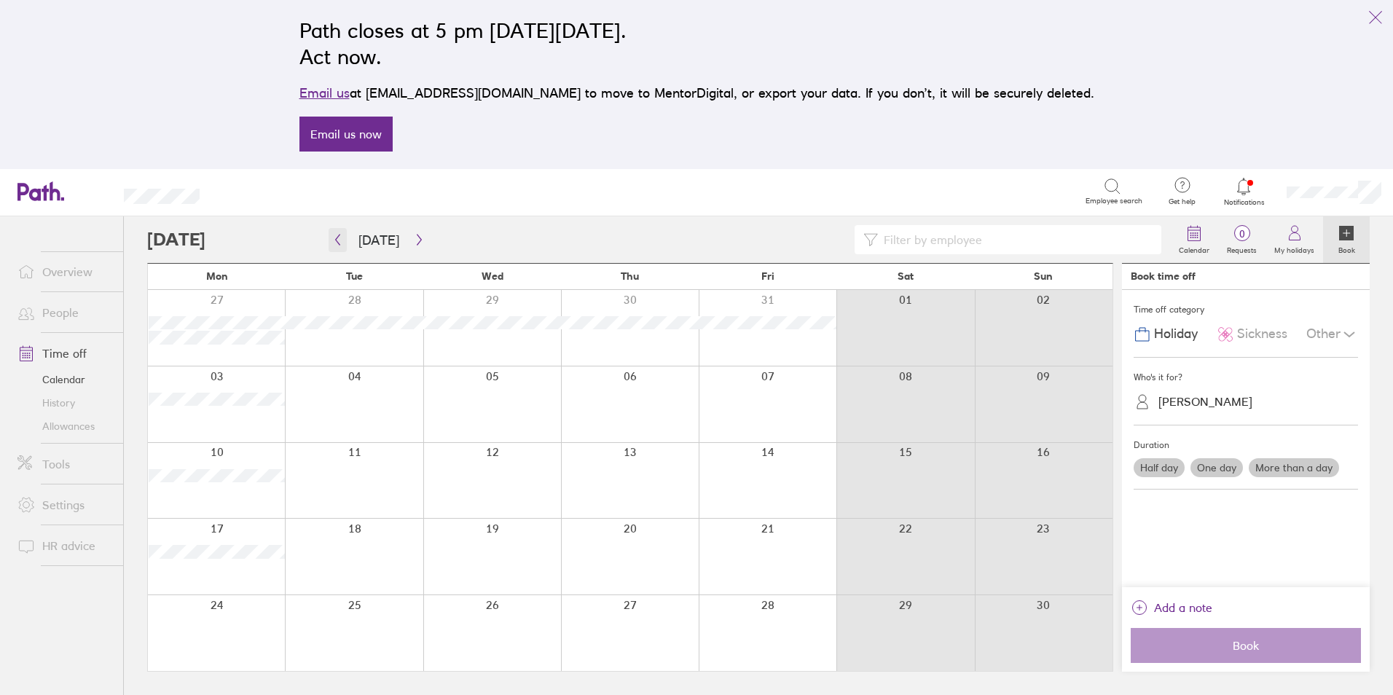
click at [336, 238] on icon "button" at bounding box center [337, 240] width 11 height 12
